Goal: Task Accomplishment & Management: Use online tool/utility

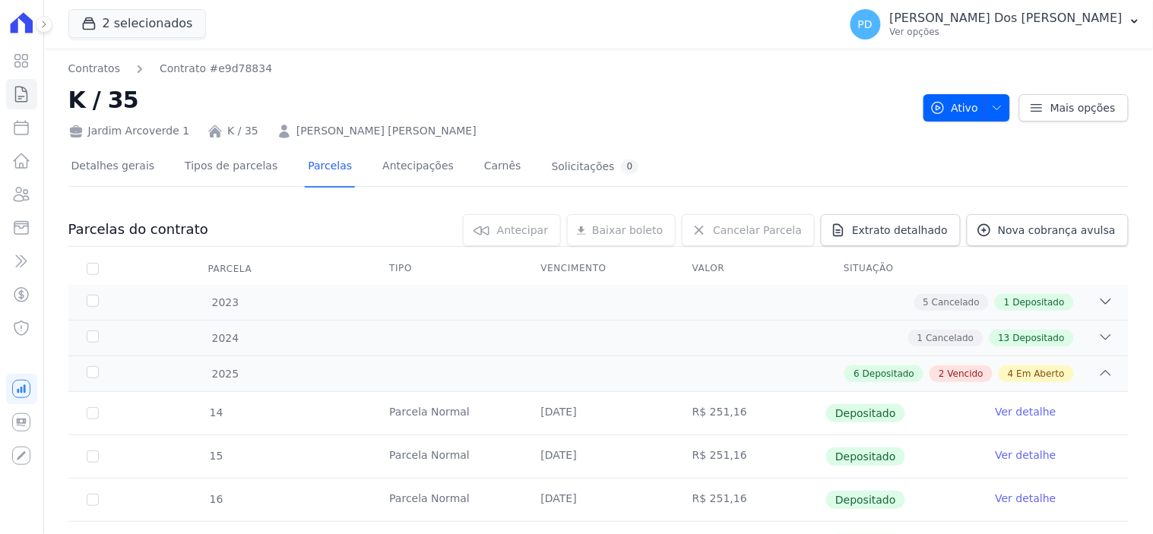
scroll to position [337, 0]
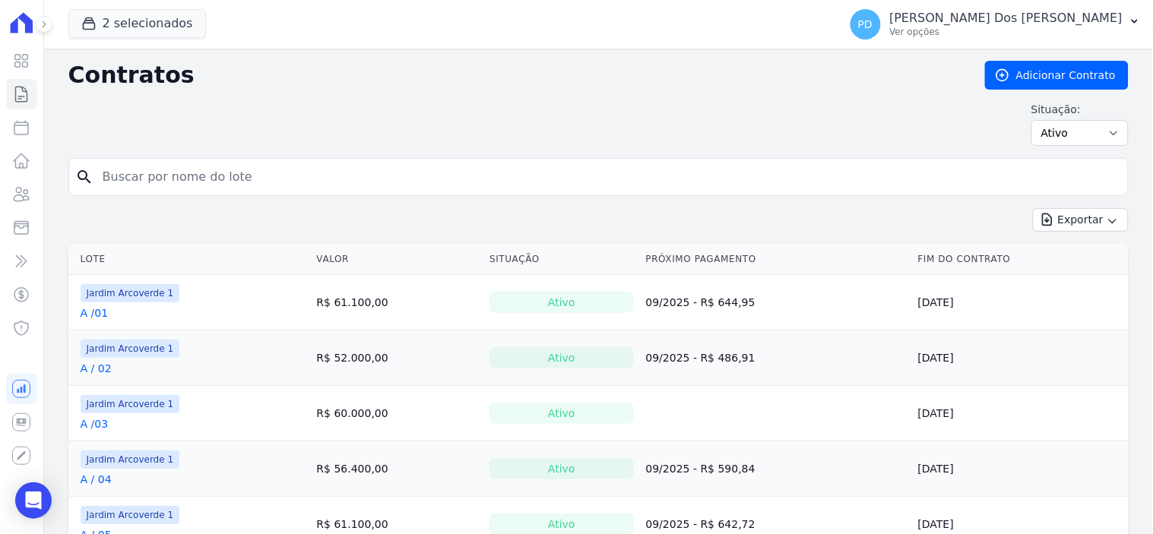
click at [203, 177] on input "search" at bounding box center [607, 177] width 1028 height 30
type input "i / 07"
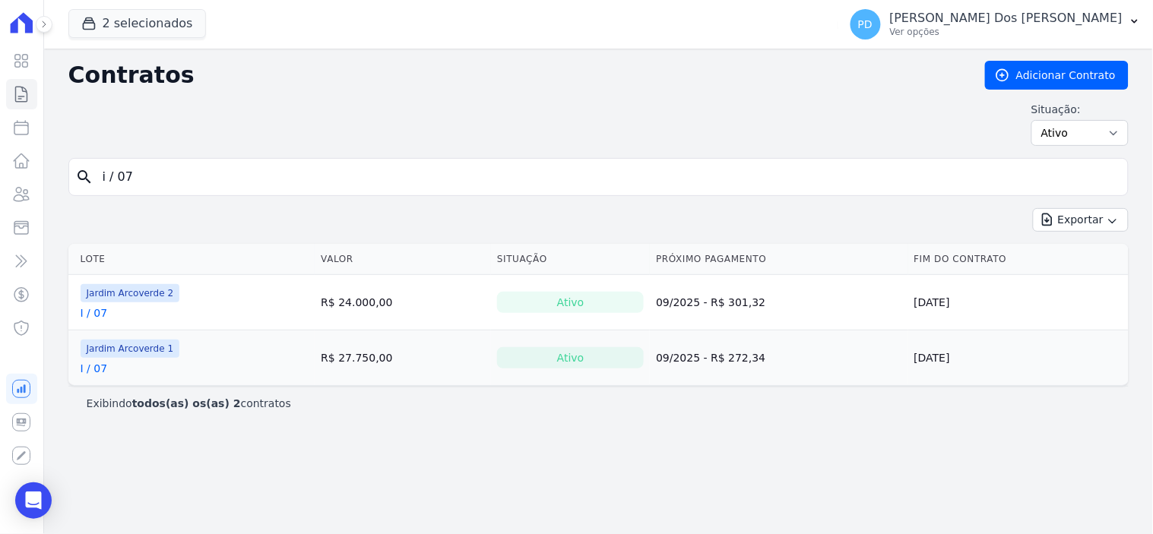
click at [101, 310] on link "I / 07" at bounding box center [94, 312] width 27 height 15
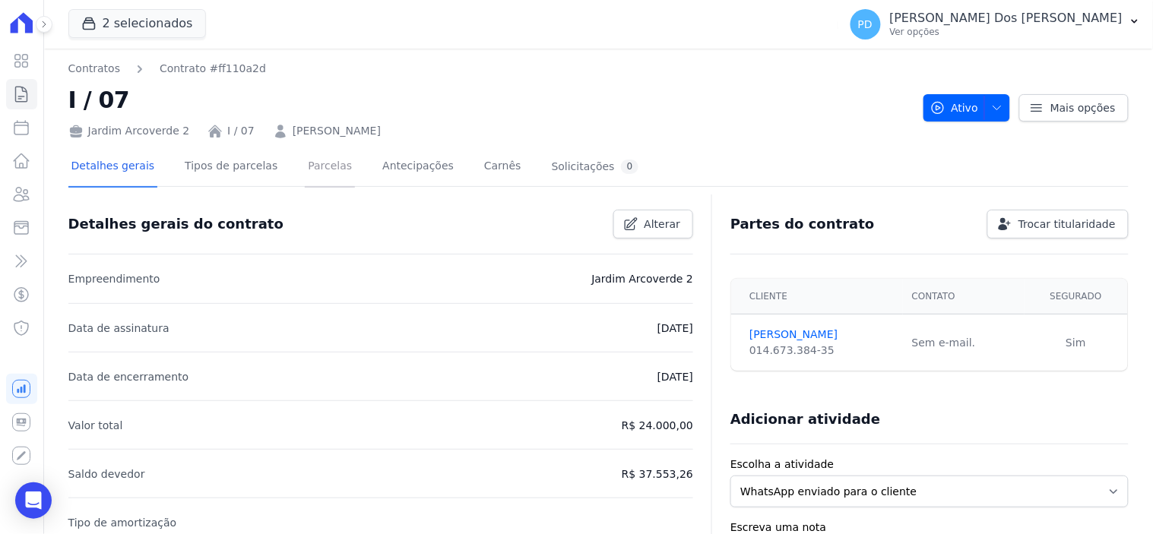
click at [305, 164] on link "Parcelas" at bounding box center [330, 167] width 50 height 40
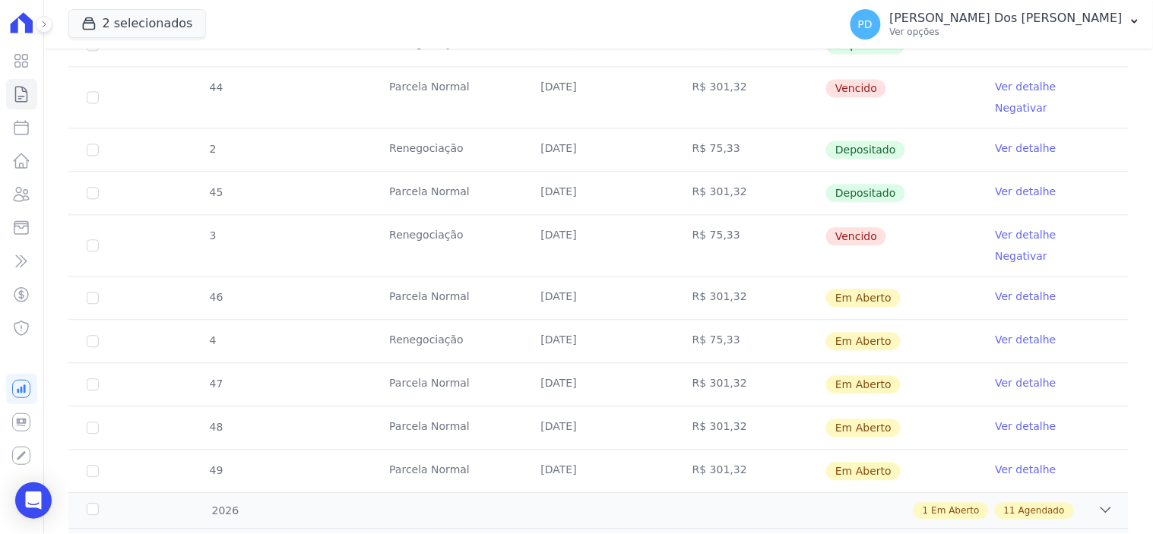
scroll to position [818, 0]
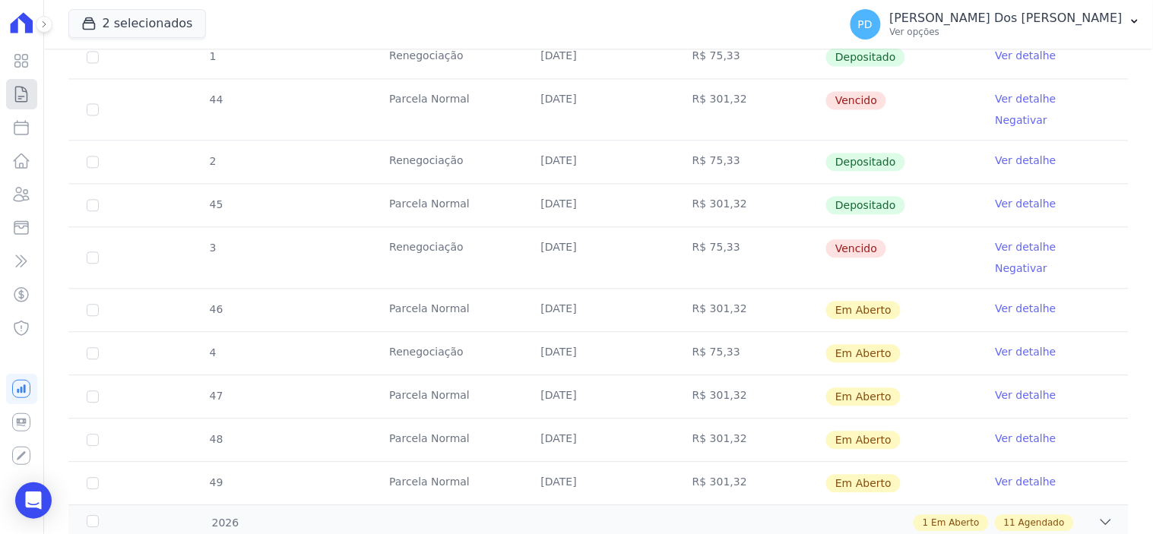
click at [21, 101] on icon at bounding box center [21, 94] width 18 height 18
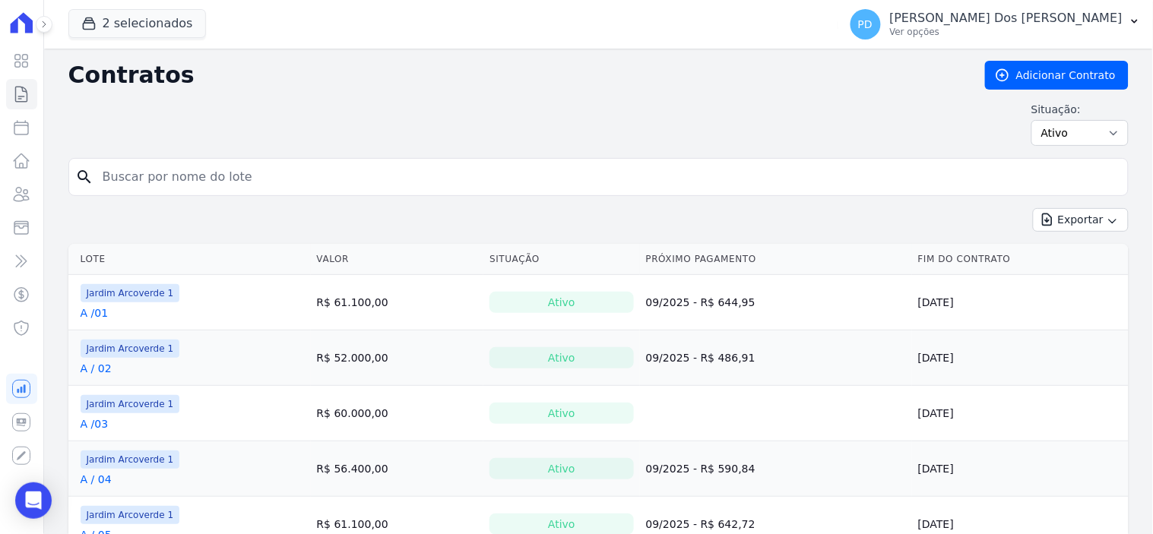
click at [161, 177] on input "search" at bounding box center [607, 177] width 1028 height 30
type input "I / 20"
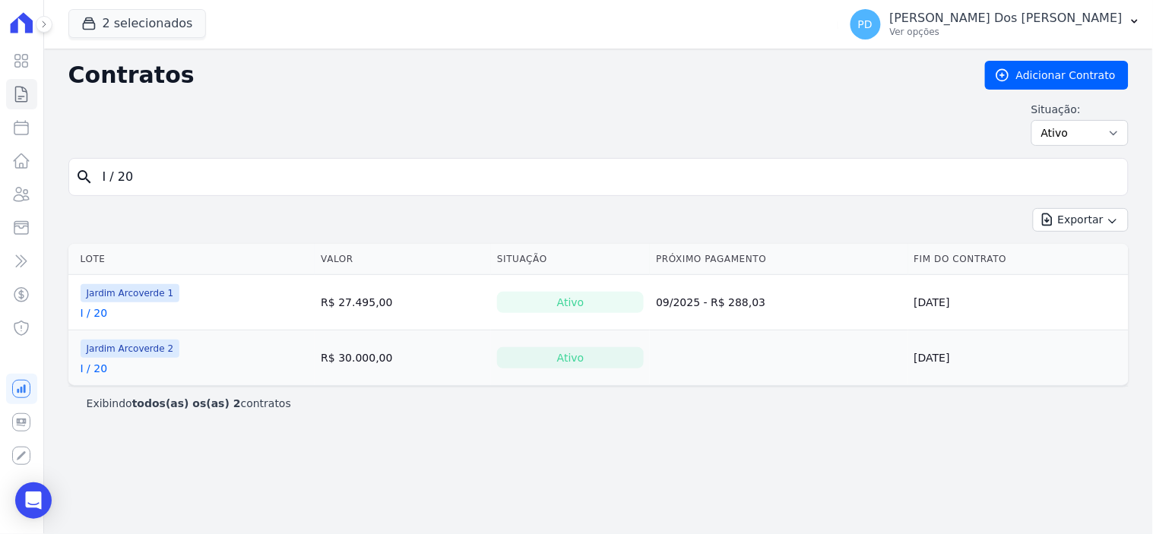
click at [100, 314] on link "I / 20" at bounding box center [94, 312] width 27 height 15
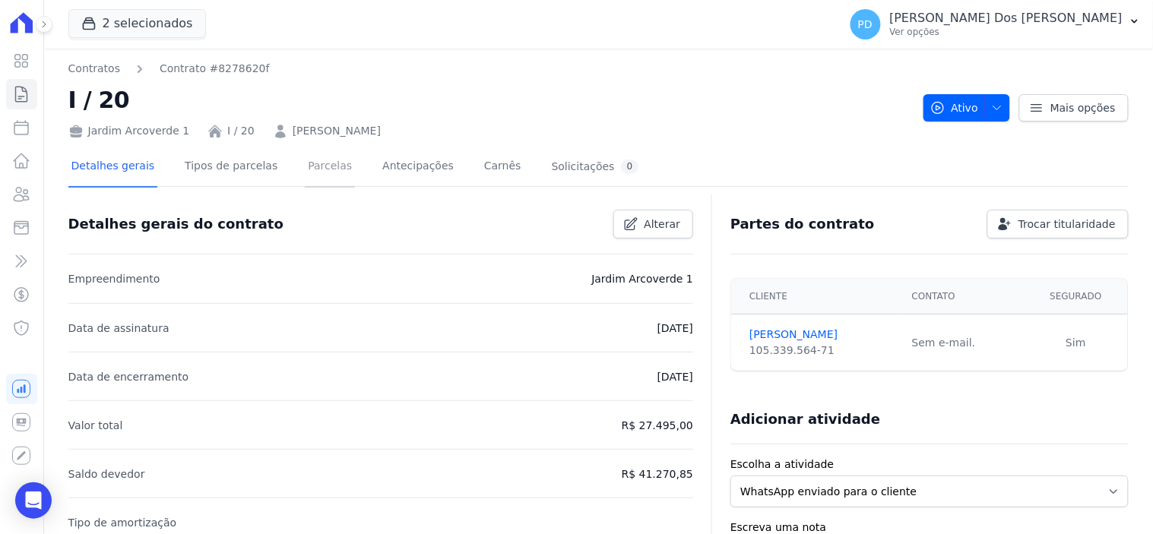
click at [321, 173] on link "Parcelas" at bounding box center [330, 167] width 50 height 40
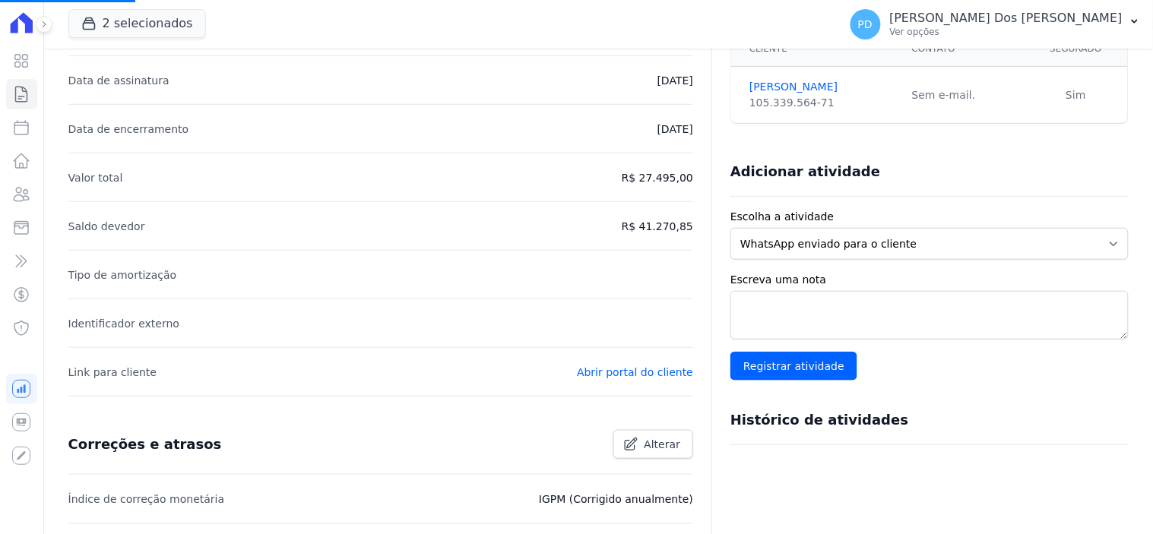
scroll to position [253, 0]
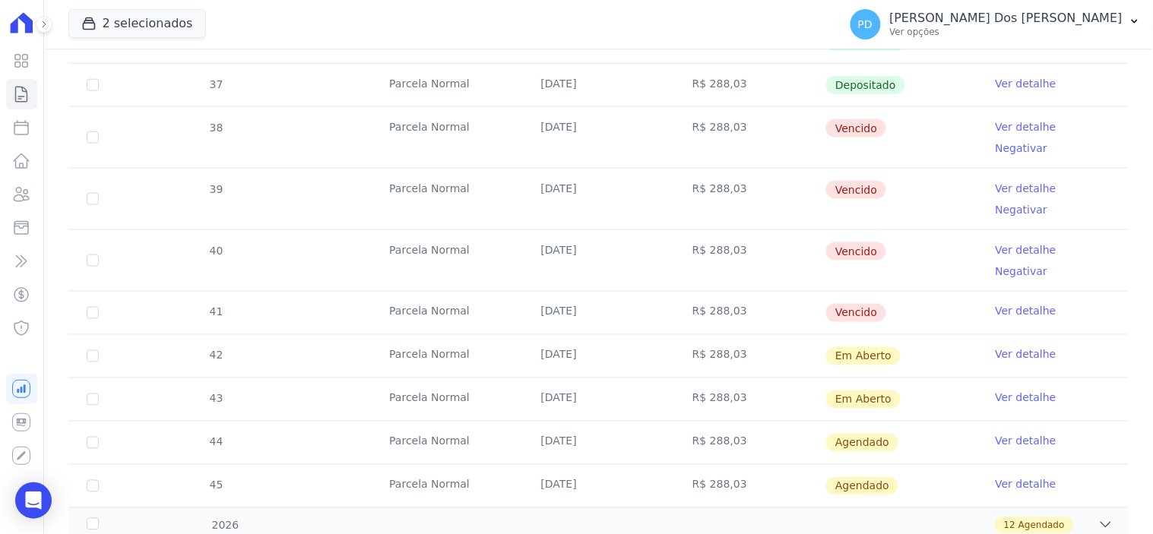
scroll to position [506, 0]
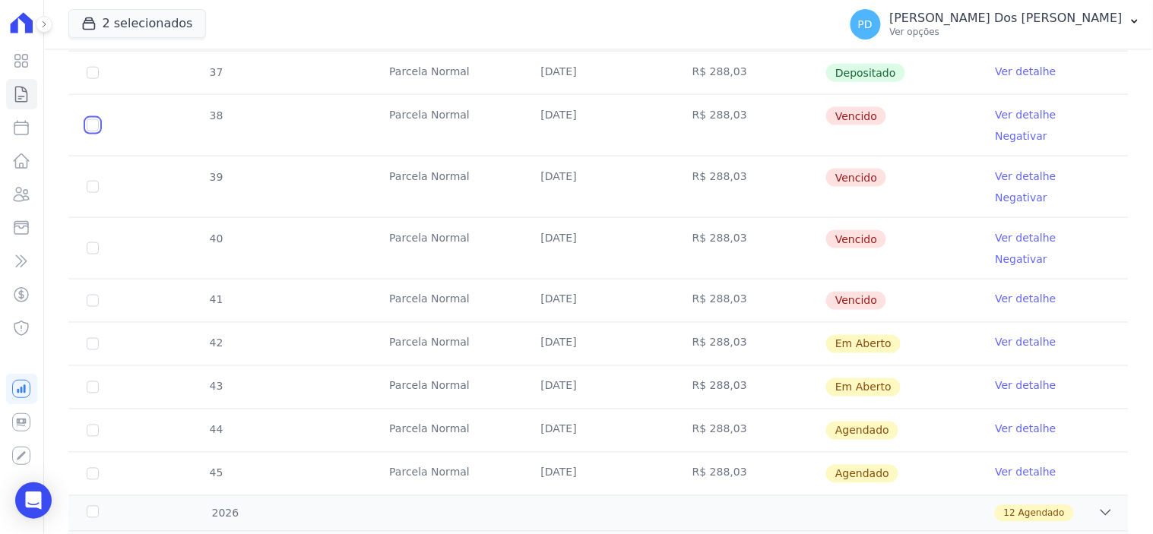
click at [91, 119] on input "checkbox" at bounding box center [93, 125] width 12 height 12
checkbox input "true"
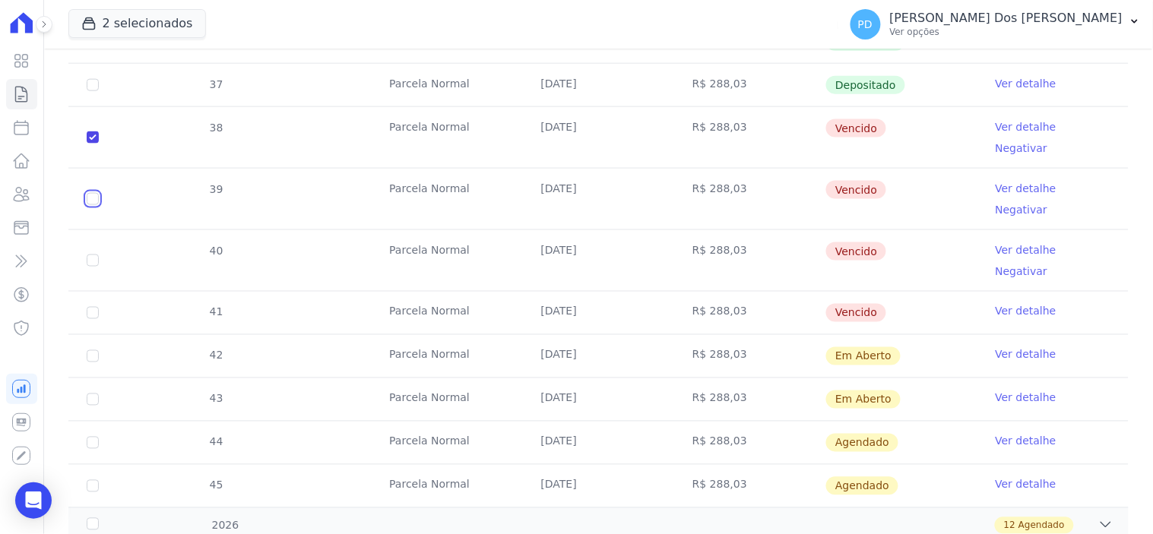
click at [88, 144] on input "checkbox" at bounding box center [93, 137] width 12 height 12
checkbox input "true"
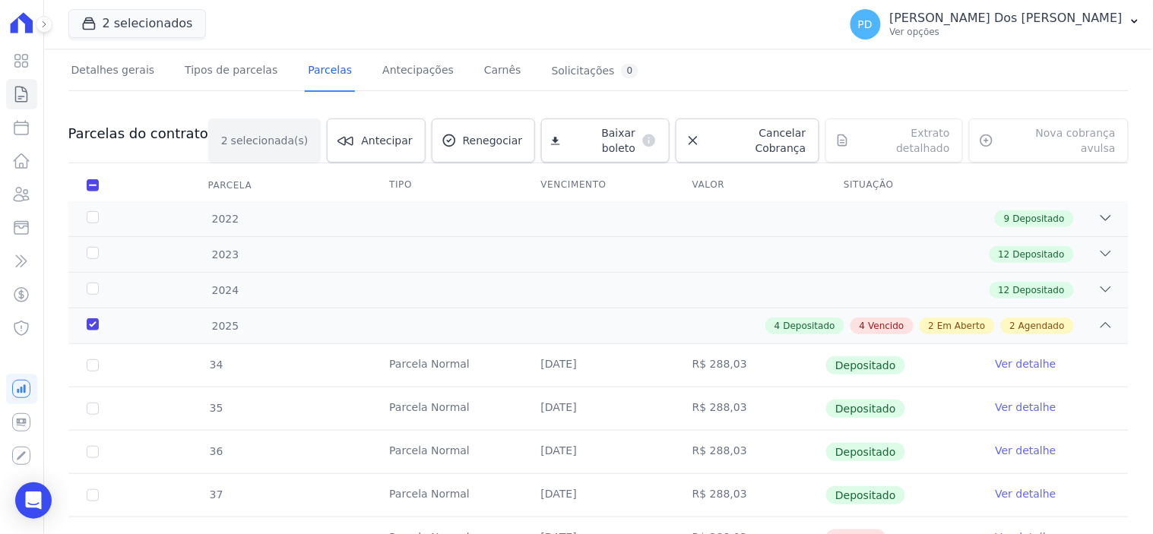
scroll to position [0, 0]
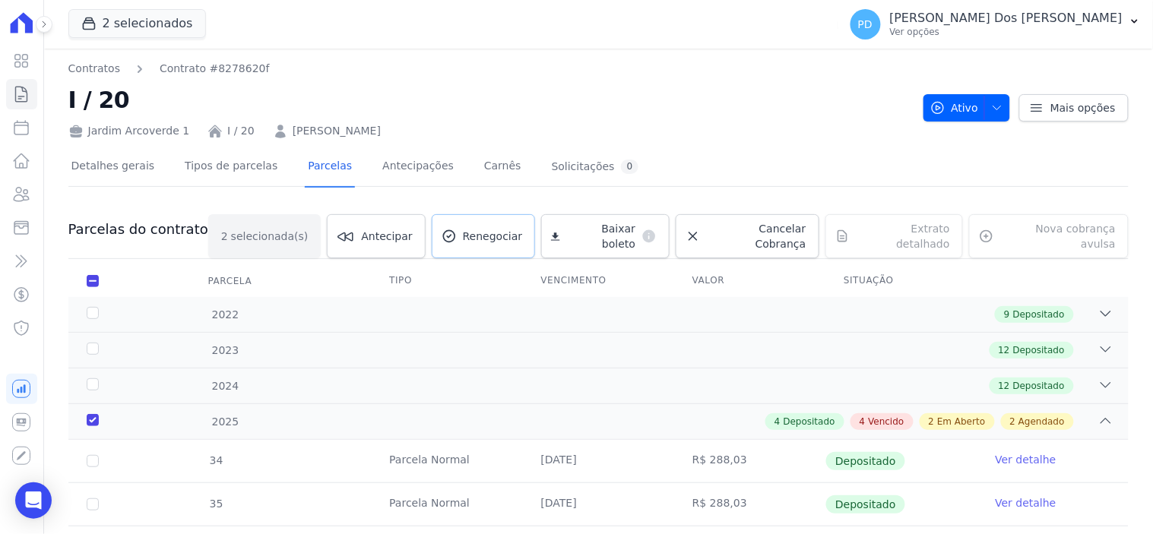
click at [523, 234] on span "Renegociar" at bounding box center [493, 236] width 60 height 15
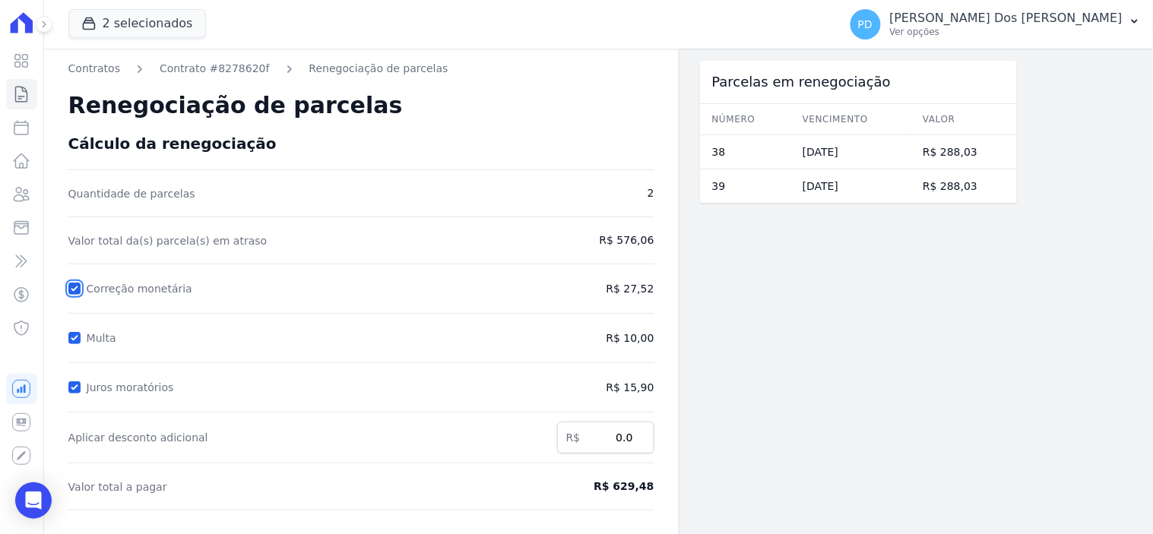
click at [68, 286] on input "Correção monetária" at bounding box center [74, 289] width 12 height 12
checkbox input "true"
click at [71, 339] on input "Multa" at bounding box center [74, 338] width 12 height 12
checkbox input "false"
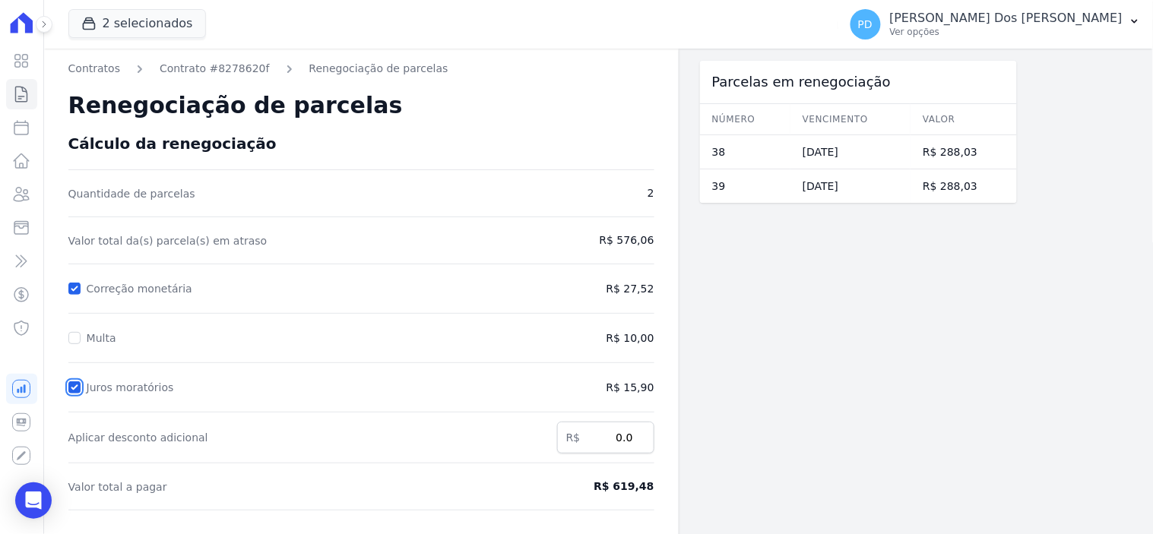
click at [78, 386] on input "Juros moratórios" at bounding box center [74, 387] width 12 height 12
checkbox input "false"
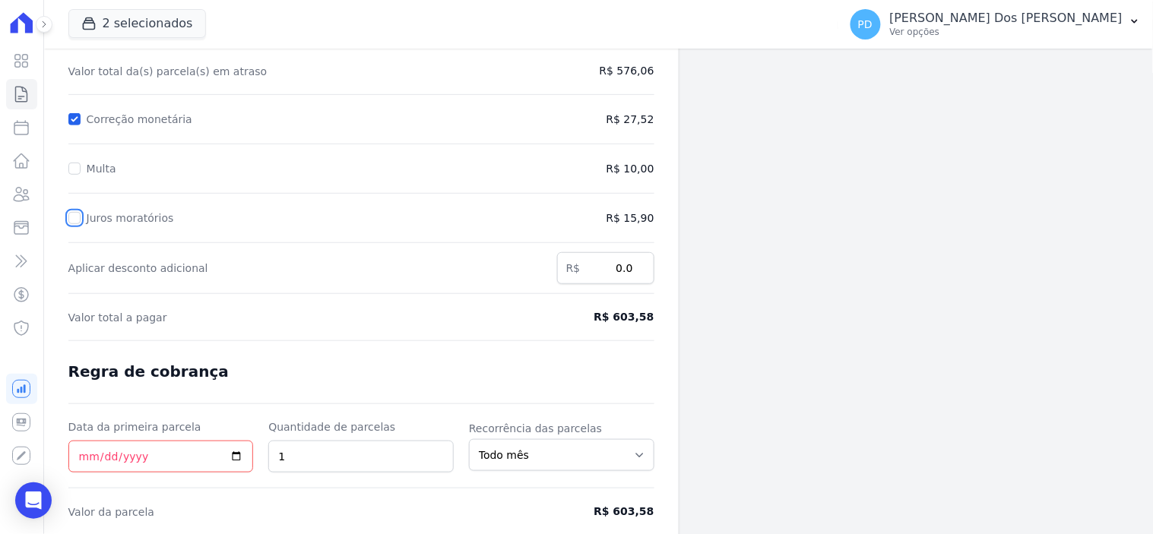
scroll to position [226, 0]
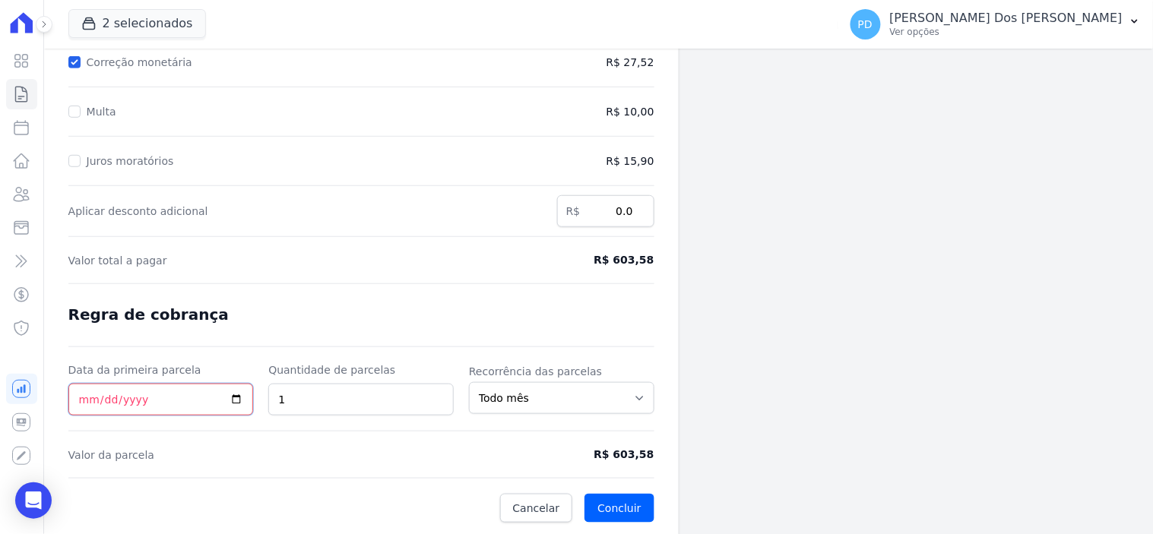
click at [79, 397] on input "Data da primeira parcela" at bounding box center [160, 400] width 185 height 32
type input "[DATE]"
click at [632, 503] on button "Concluir" at bounding box center [618, 508] width 69 height 29
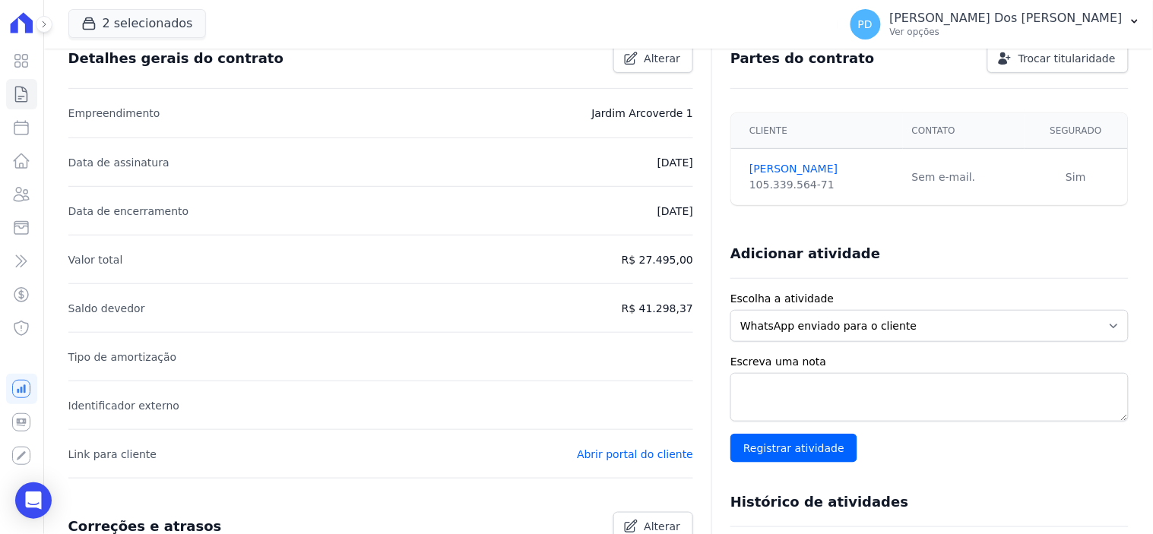
scroll to position [337, 0]
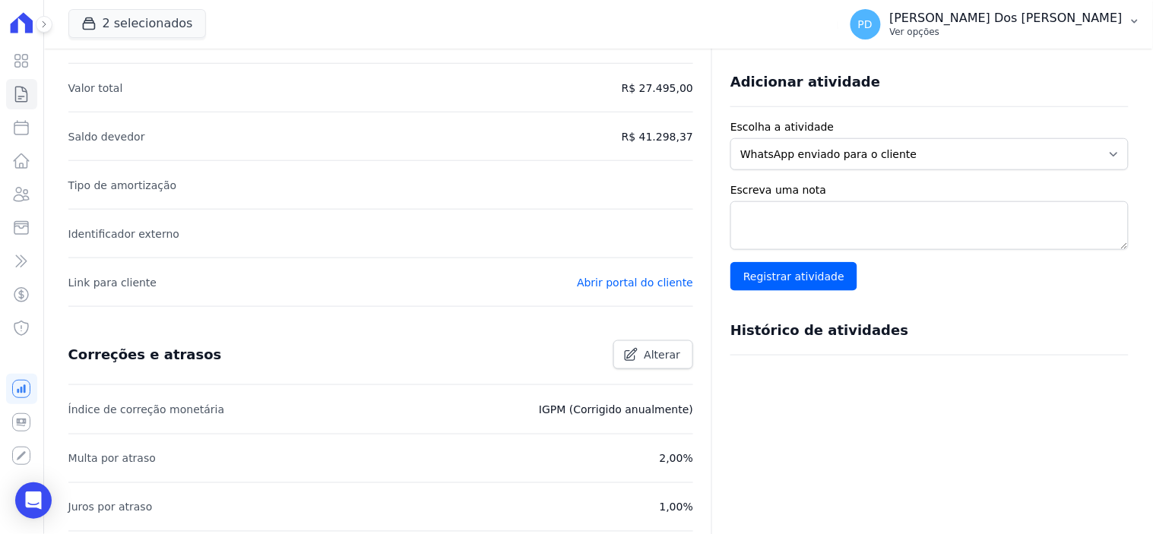
click at [1141, 21] on icon "button" at bounding box center [1134, 21] width 12 height 12
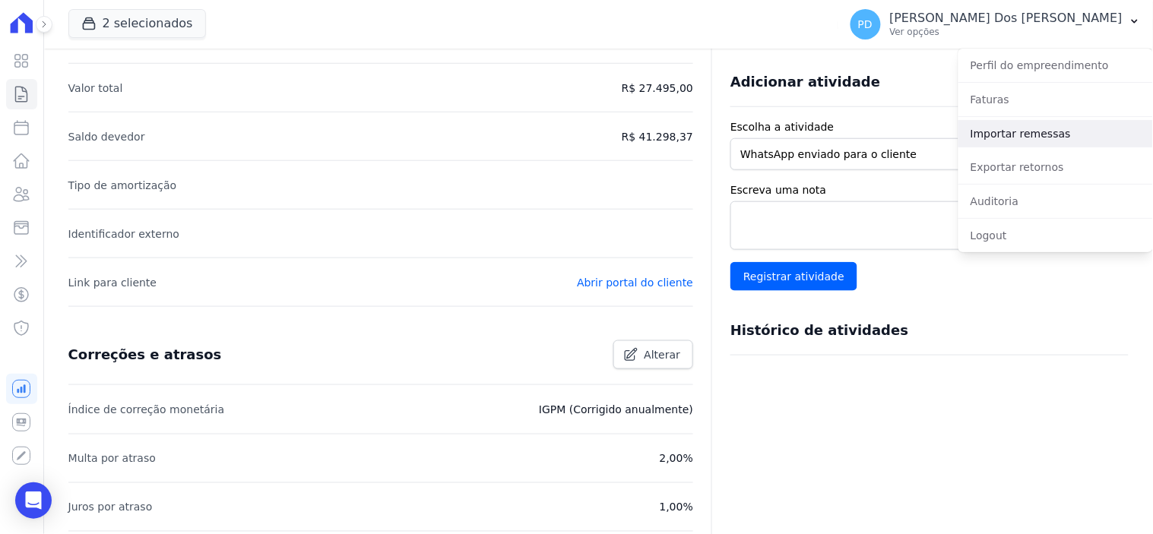
click at [1056, 139] on link "Importar remessas" at bounding box center [1055, 133] width 195 height 27
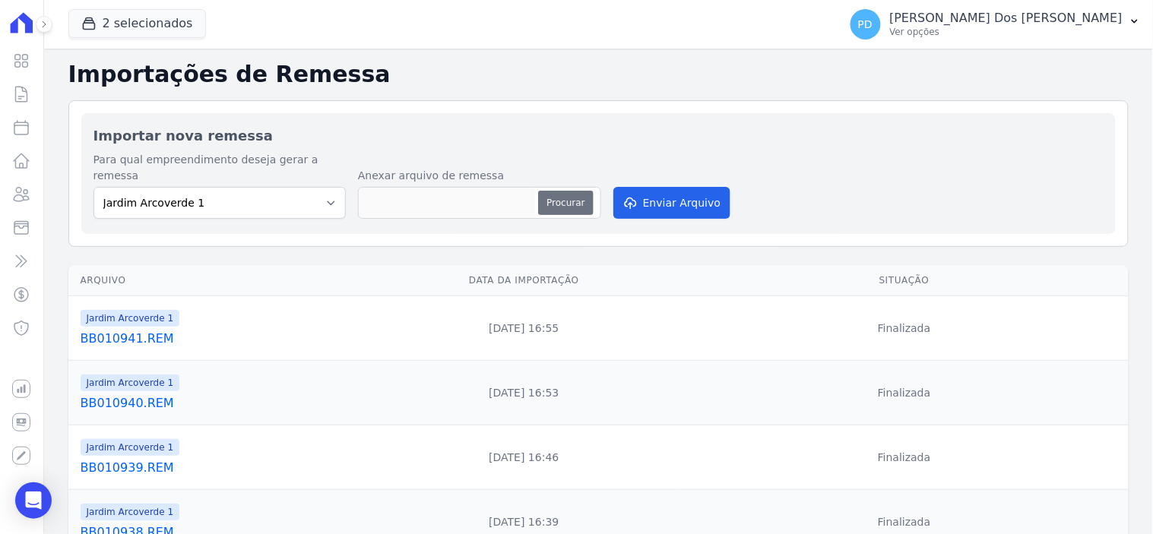
click at [555, 191] on button "Procurar" at bounding box center [565, 203] width 55 height 24
type input "BB02094.REM"
click at [649, 195] on button "Enviar Arquivo" at bounding box center [671, 203] width 117 height 32
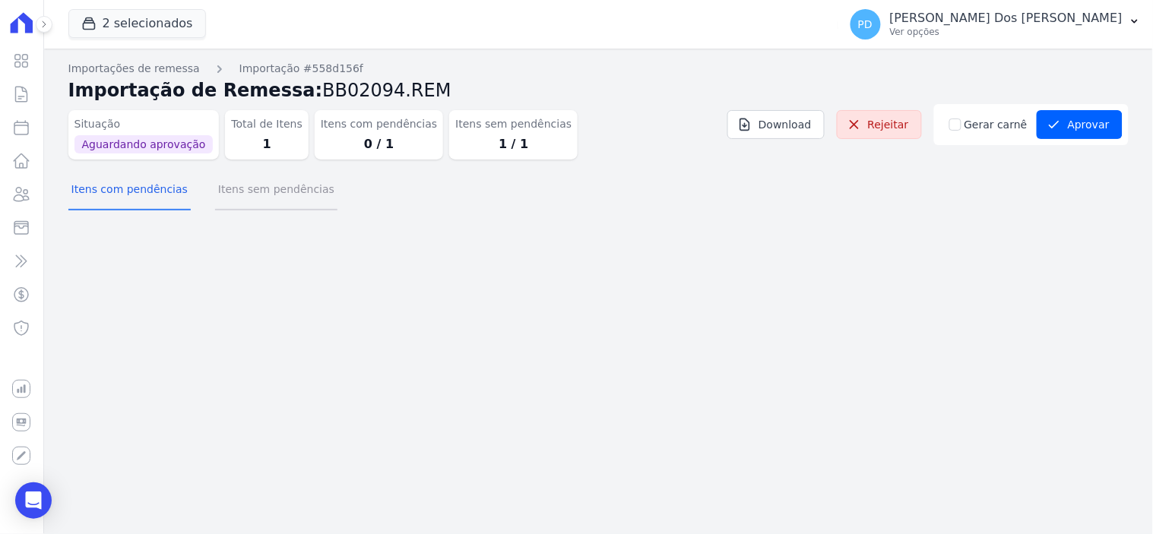
click at [242, 188] on button "Itens sem pendências" at bounding box center [276, 191] width 122 height 40
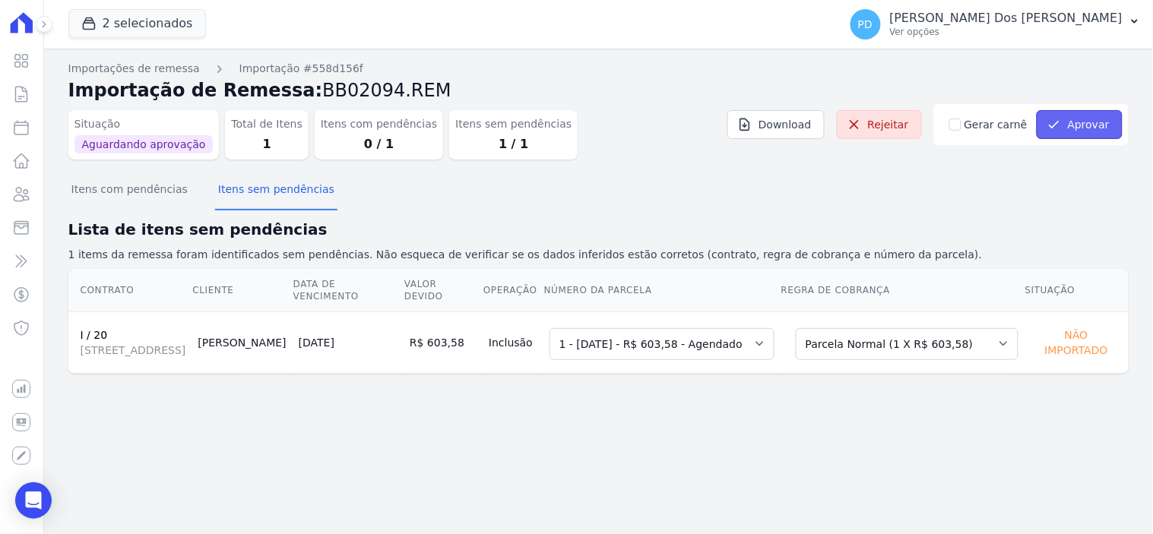
click at [1062, 127] on icon "submit" at bounding box center [1053, 124] width 15 height 15
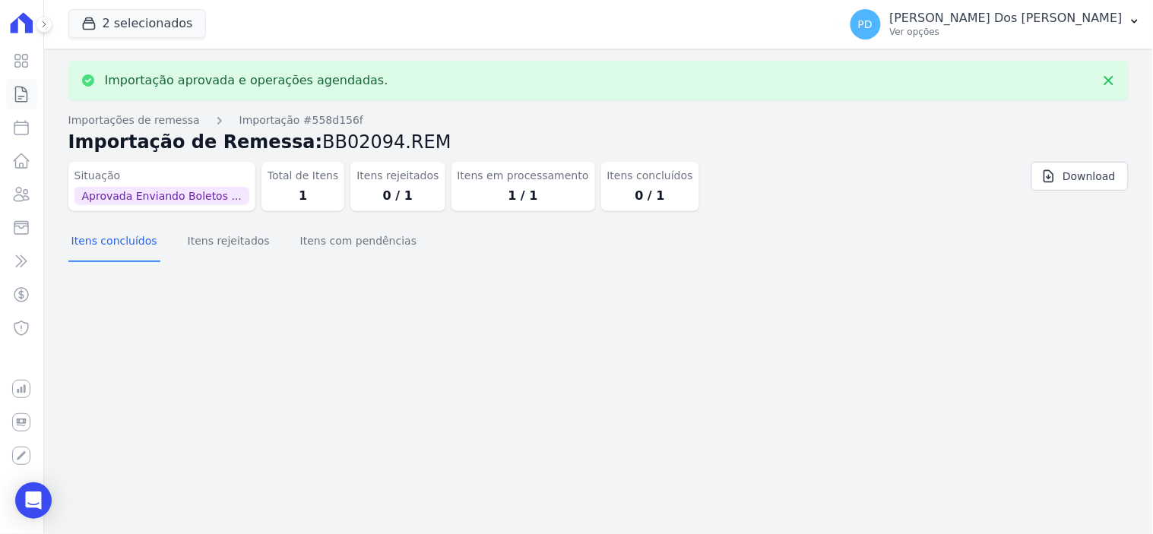
click at [21, 93] on icon at bounding box center [21, 94] width 18 height 18
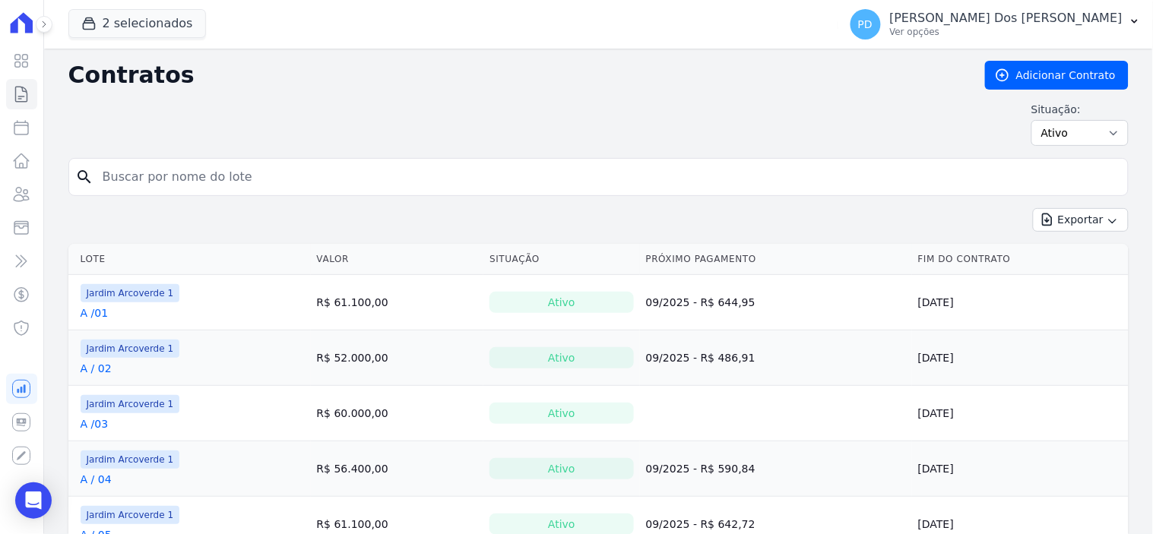
click at [245, 181] on input "search" at bounding box center [607, 177] width 1028 height 30
type input "i / 20"
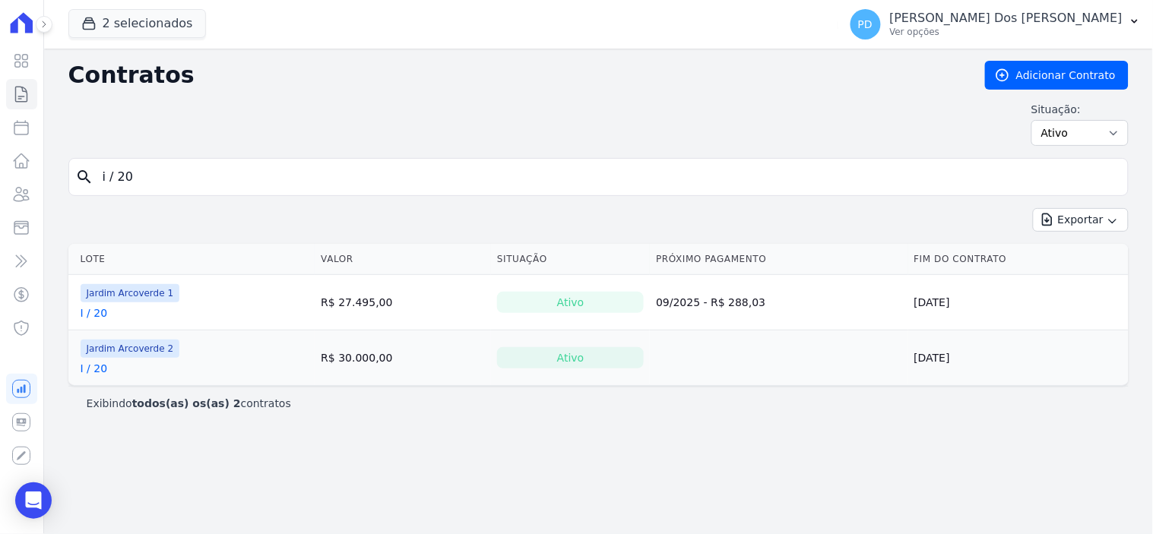
click at [93, 312] on link "I / 20" at bounding box center [94, 312] width 27 height 15
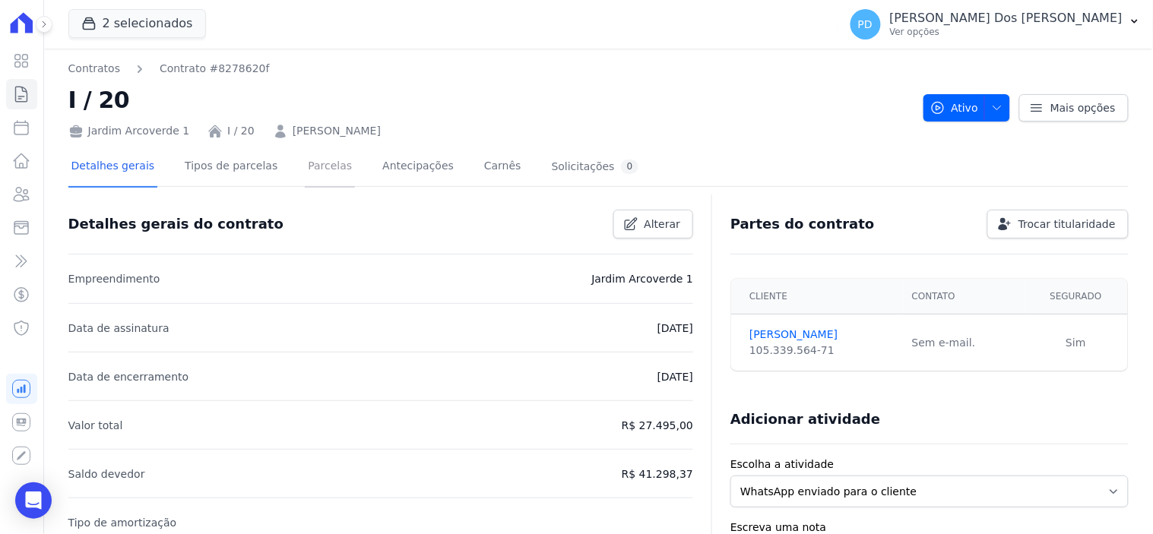
click at [324, 163] on link "Parcelas" at bounding box center [330, 167] width 50 height 40
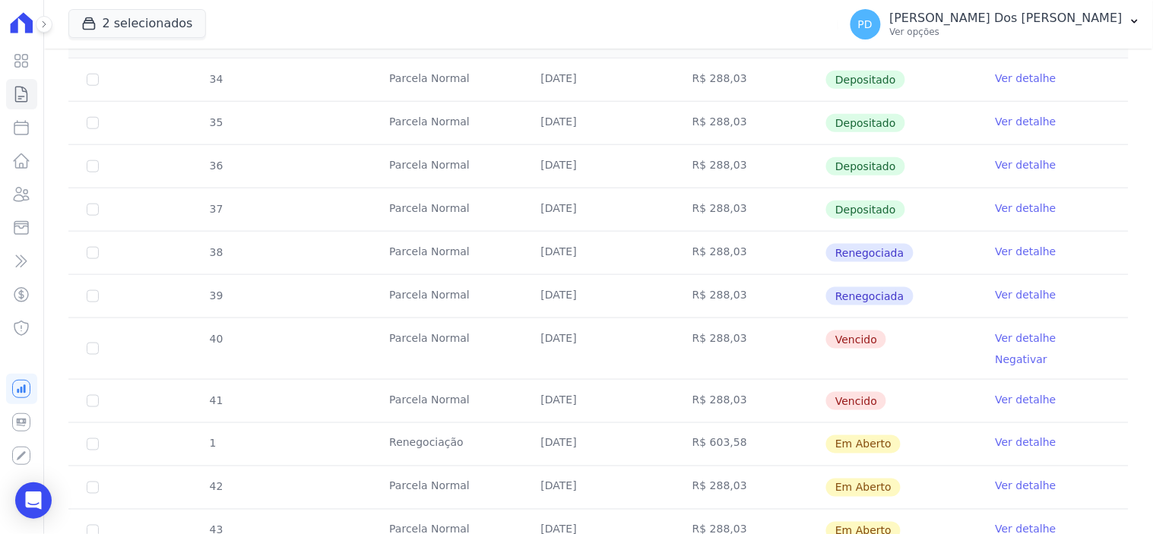
scroll to position [506, 0]
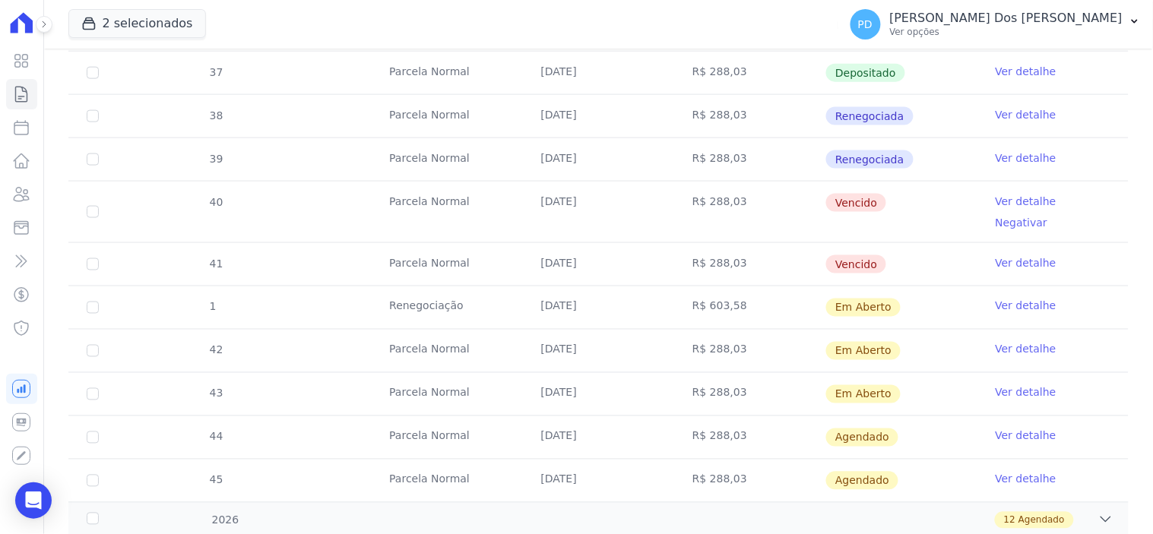
click at [1014, 299] on link "Ver detalhe" at bounding box center [1025, 306] width 61 height 15
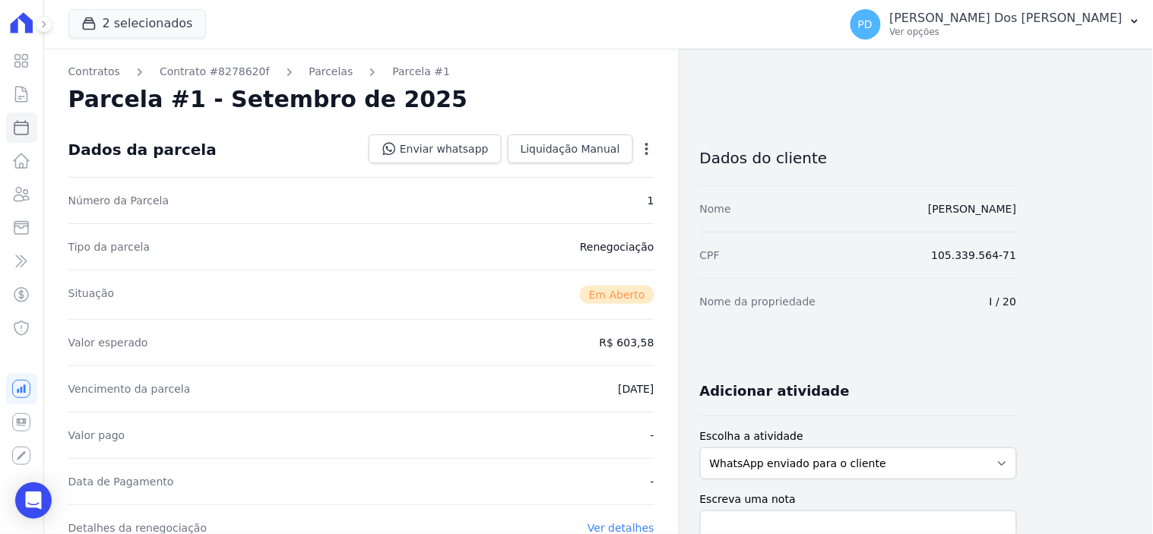
scroll to position [422, 0]
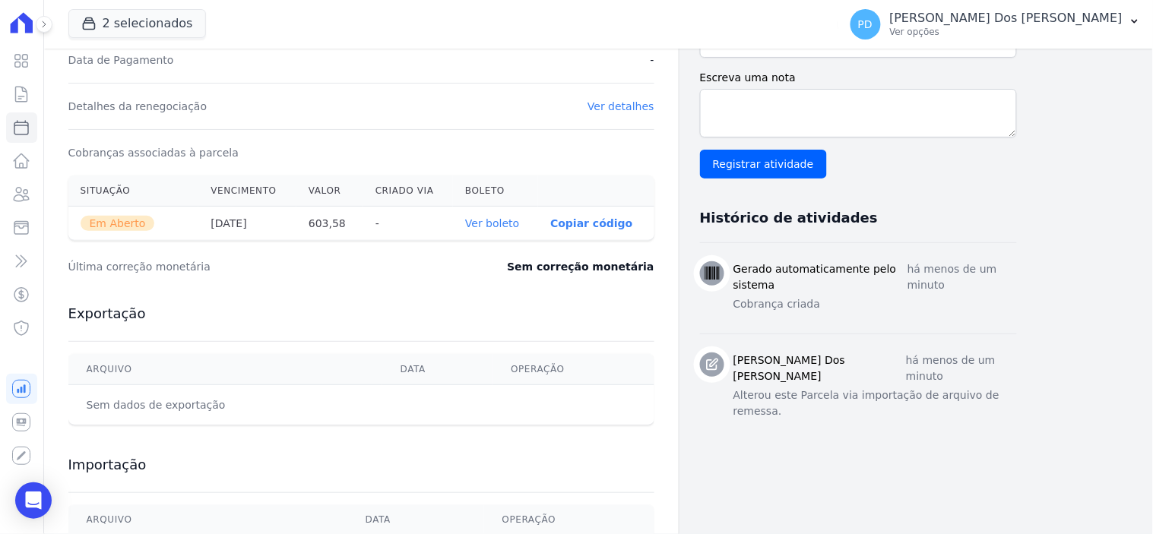
click at [498, 222] on link "Ver boleto" at bounding box center [492, 223] width 54 height 12
